Goal: Task Accomplishment & Management: Use online tool/utility

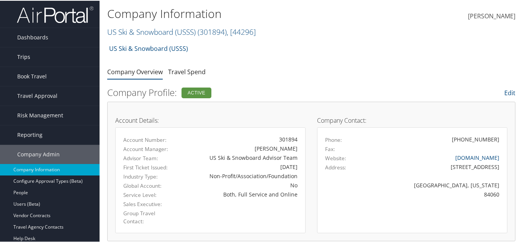
drag, startPoint x: 52, startPoint y: 54, endPoint x: 46, endPoint y: 57, distance: 7.2
click at [52, 54] on link "Trips" at bounding box center [49, 56] width 99 height 19
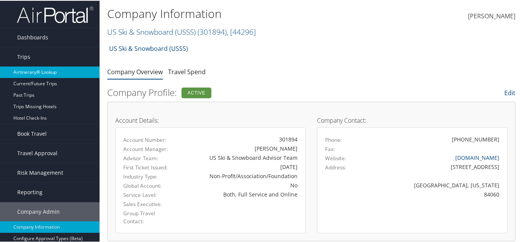
click at [41, 76] on link "Airtinerary® Lookup" at bounding box center [49, 71] width 99 height 11
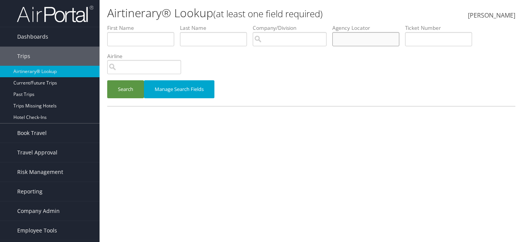
click at [368, 43] on input "text" at bounding box center [365, 39] width 67 height 14
paste input "CVR7V5"
type input "CVR7V5"
click at [122, 86] on button "Search" at bounding box center [125, 89] width 37 height 18
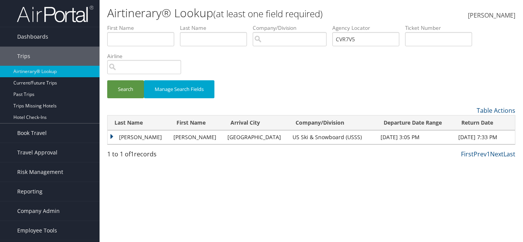
click at [173, 133] on td "CODY VIRGIL" at bounding box center [197, 137] width 54 height 14
click at [170, 139] on td "CODY VIRGIL" at bounding box center [197, 137] width 54 height 14
click at [150, 136] on td "LA PLANTE" at bounding box center [139, 137] width 62 height 14
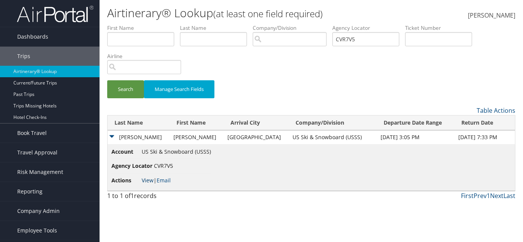
click at [148, 178] on link "View" at bounding box center [148, 180] width 12 height 7
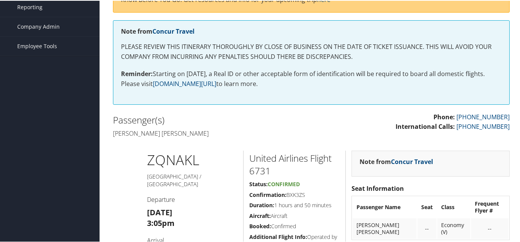
scroll to position [127, 0]
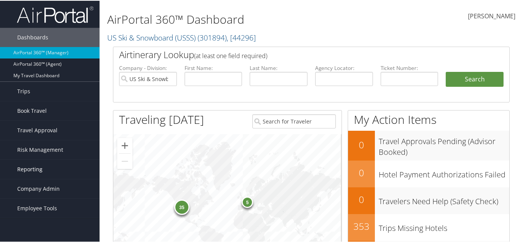
click at [44, 166] on link "Reporting" at bounding box center [49, 168] width 99 height 19
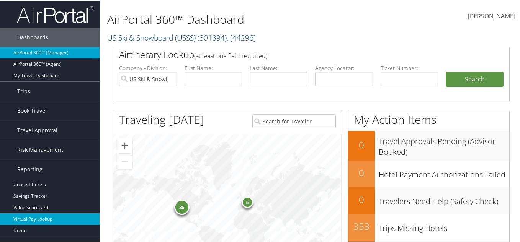
click at [33, 214] on link "Virtual Pay Lookup" at bounding box center [49, 218] width 99 height 11
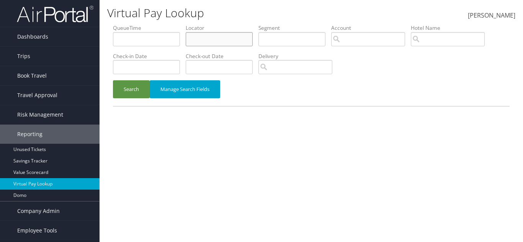
click at [199, 37] on input "text" at bounding box center [219, 39] width 67 height 14
paste input "UZWCAD"
type input "UZWCAD"
click at [134, 92] on button "Search" at bounding box center [131, 89] width 37 height 18
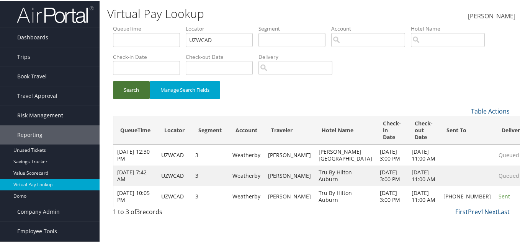
scroll to position [4, 0]
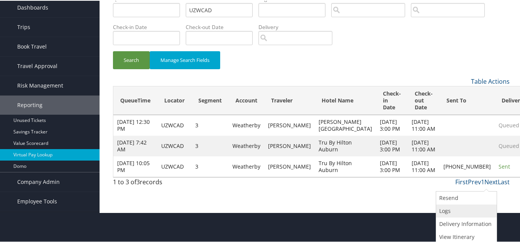
click at [456, 211] on link "Logs" at bounding box center [465, 210] width 59 height 13
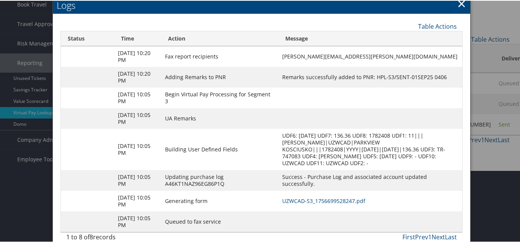
scroll to position [83, 0]
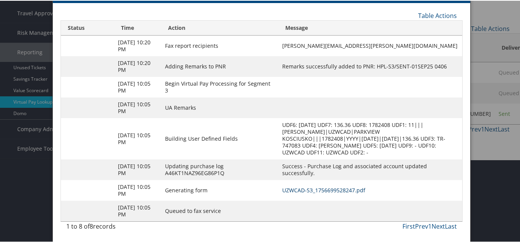
click at [343, 188] on link "UZWCAD-S3_1756699528247.pdf" at bounding box center [323, 189] width 83 height 7
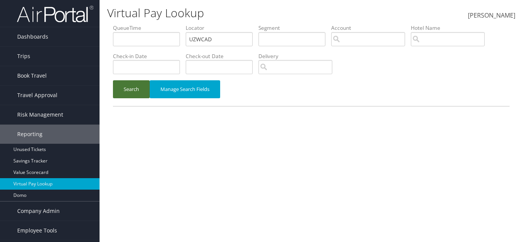
click at [135, 86] on button "Search" at bounding box center [131, 89] width 37 height 18
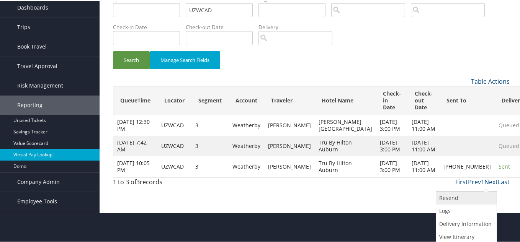
click at [461, 196] on link "Resend" at bounding box center [465, 197] width 59 height 13
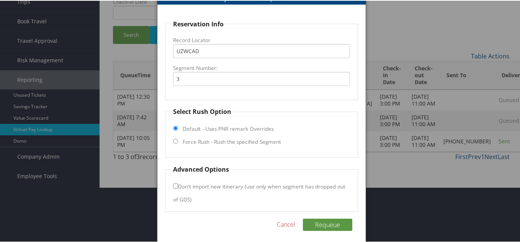
scroll to position [56, 0]
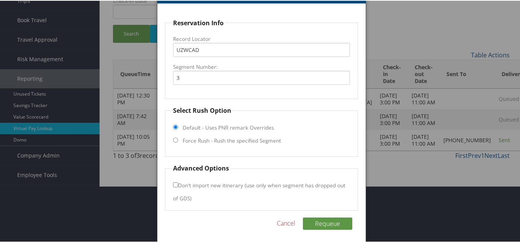
click at [203, 140] on label "Force Rush - Rush the specified Segment" at bounding box center [232, 140] width 98 height 8
click at [178, 140] on input "Force Rush - Rush the specified Segment" at bounding box center [175, 139] width 5 height 5
radio input "true"
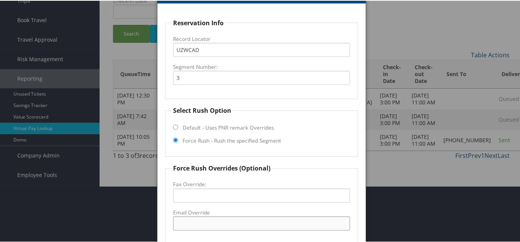
click at [207, 216] on input "Email Override" at bounding box center [261, 223] width 177 height 14
paste input "ashley.craig@hiltom.com"
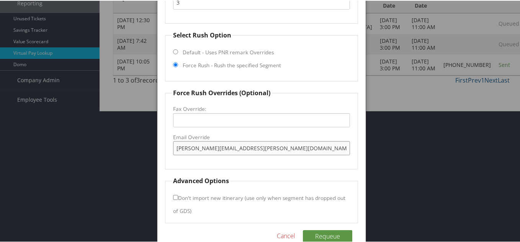
scroll to position [133, 0]
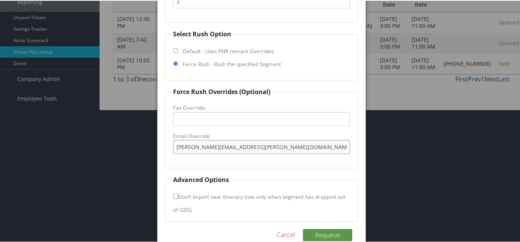
type input "ashley.craig@hiltom.com"
click at [318, 223] on div "Reservation Info Record Locator UZWCAD Segment Number: 3 Select Rush Option Def…" at bounding box center [261, 92] width 208 height 330
click at [321, 231] on button "Requeue" at bounding box center [327, 234] width 49 height 12
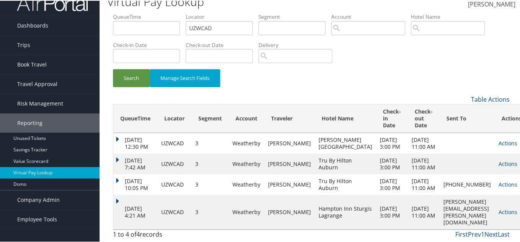
scroll to position [24, 0]
click at [498, 215] on link "Actions" at bounding box center [507, 211] width 19 height 7
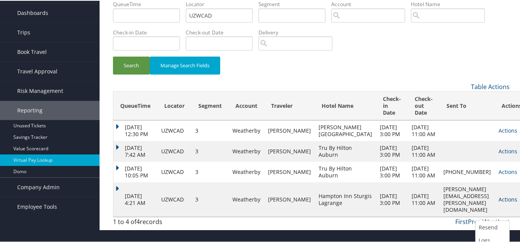
scroll to position [48, 0]
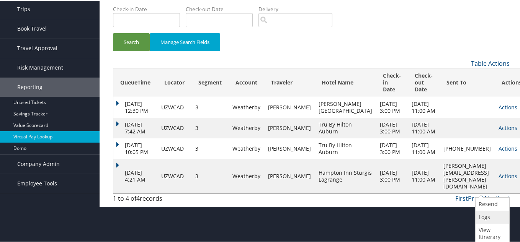
click at [486, 210] on link "Logs" at bounding box center [491, 216] width 32 height 13
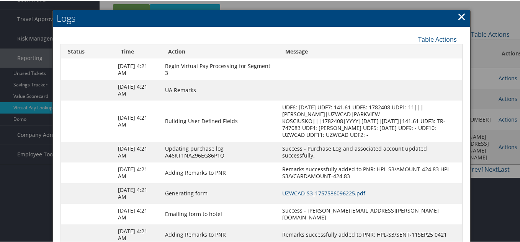
scroll to position [101, 0]
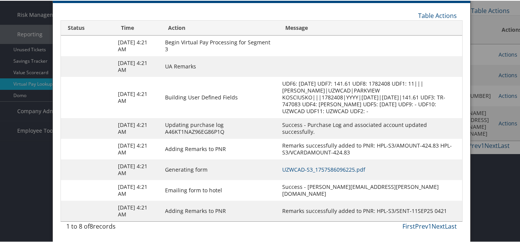
click at [338, 173] on td "UZWCAD-S3_1757586096225.pdf" at bounding box center [370, 169] width 184 height 21
click at [339, 165] on td "UZWCAD-S3_1757586096225.pdf" at bounding box center [370, 169] width 184 height 21
click at [341, 165] on td "UZWCAD-S3_1757586096225.pdf" at bounding box center [370, 169] width 184 height 21
click at [343, 165] on td "UZWCAD-S3_1757586096225.pdf" at bounding box center [370, 169] width 184 height 21
click at [344, 168] on link "UZWCAD-S3_1757586096225.pdf" at bounding box center [323, 168] width 83 height 7
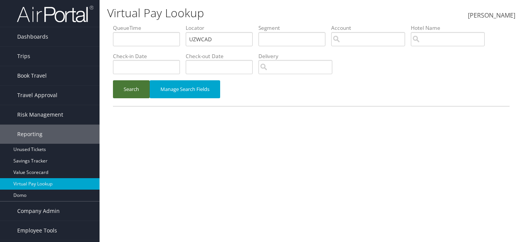
click at [131, 94] on button "Search" at bounding box center [131, 89] width 37 height 18
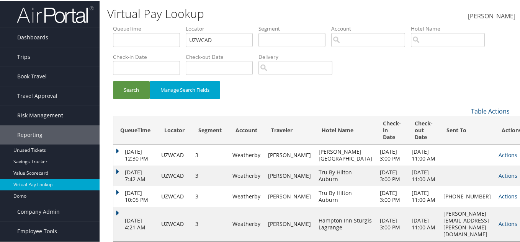
click at [58, 58] on link "Trips" at bounding box center [49, 56] width 99 height 19
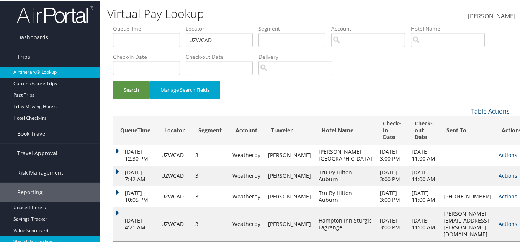
click at [53, 68] on link "Airtinerary® Lookup" at bounding box center [49, 71] width 99 height 11
